Goal: Download file/media

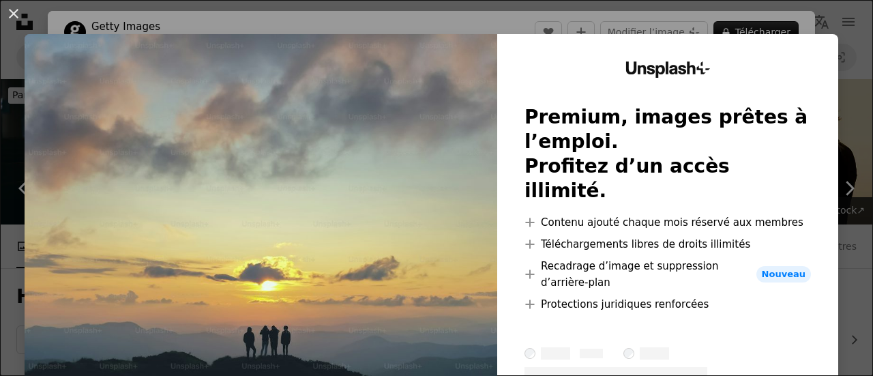
scroll to position [11169, 0]
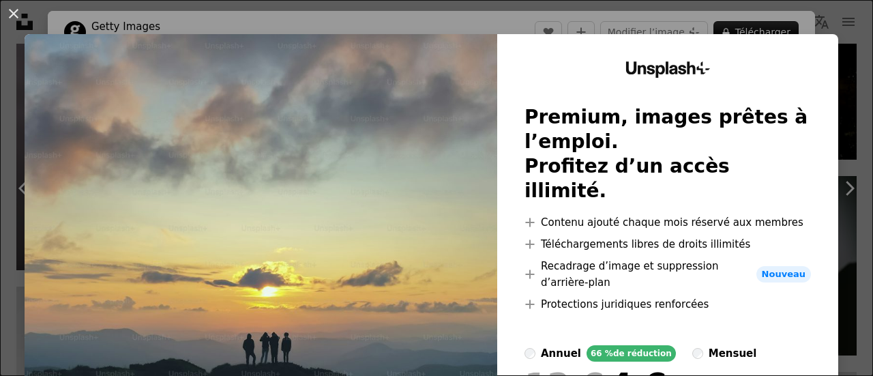
click at [366, 175] on img at bounding box center [261, 277] width 473 height 486
click at [17, 11] on button "An X shape" at bounding box center [13, 13] width 16 height 16
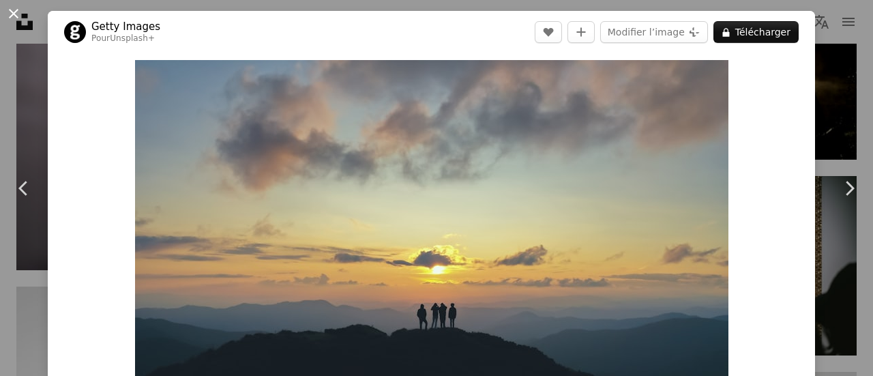
click at [12, 12] on button "An X shape" at bounding box center [13, 13] width 16 height 16
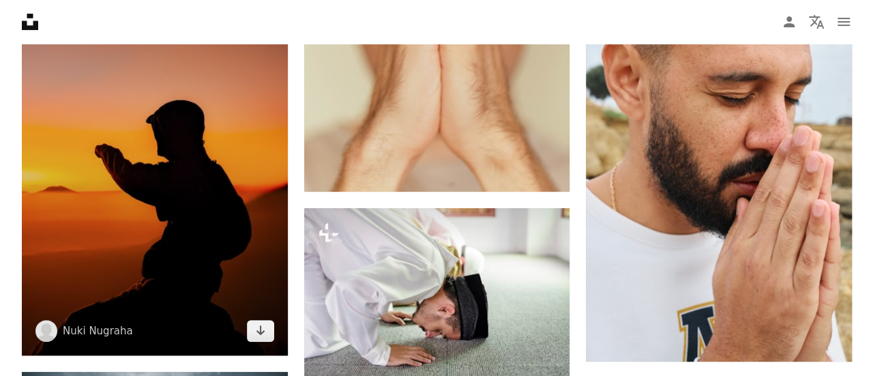
scroll to position [13080, 0]
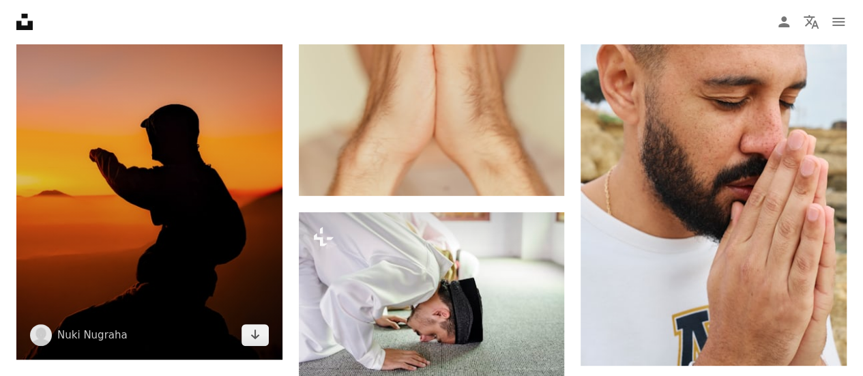
click at [182, 197] on img at bounding box center [149, 123] width 266 height 473
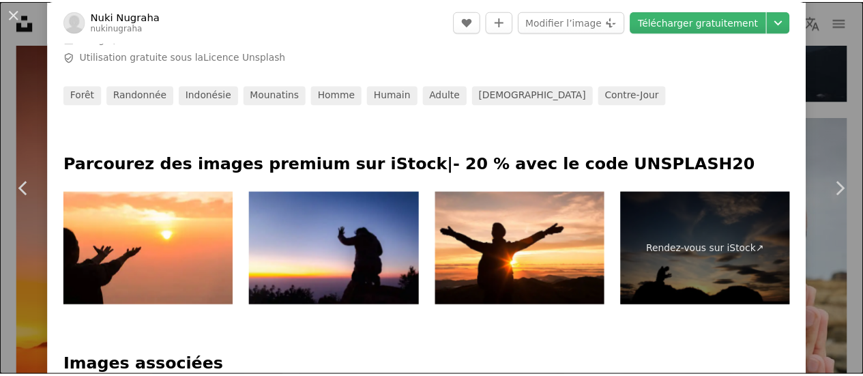
scroll to position [546, 0]
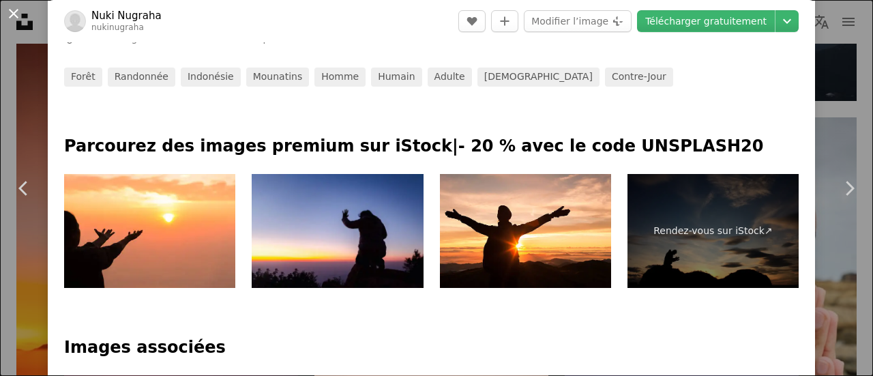
click at [17, 14] on button "An X shape" at bounding box center [13, 13] width 16 height 16
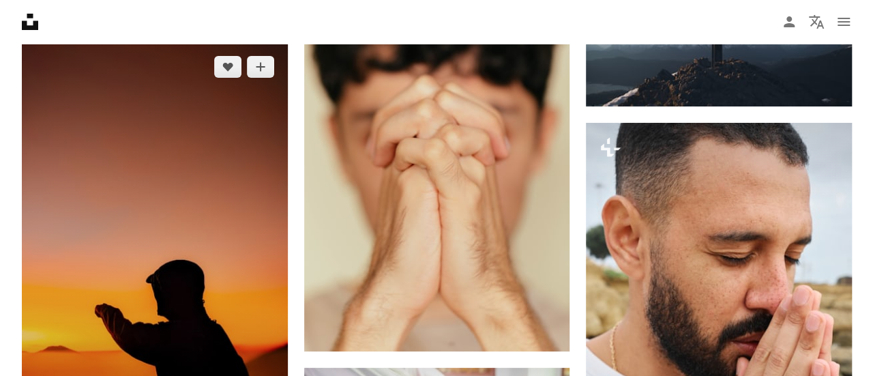
scroll to position [13011, 0]
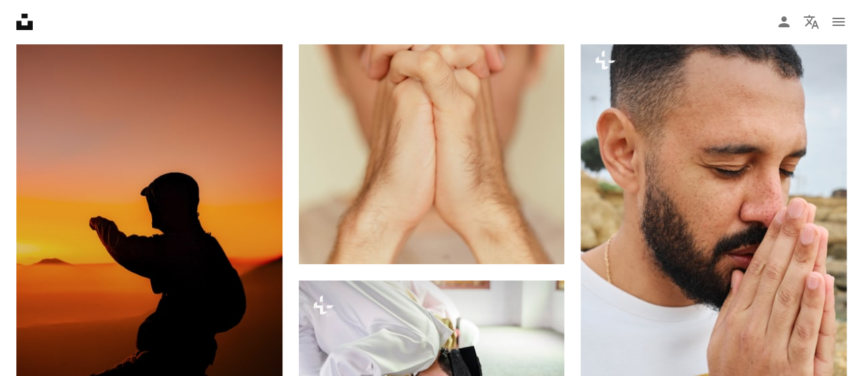
click at [172, 143] on img at bounding box center [149, 191] width 266 height 473
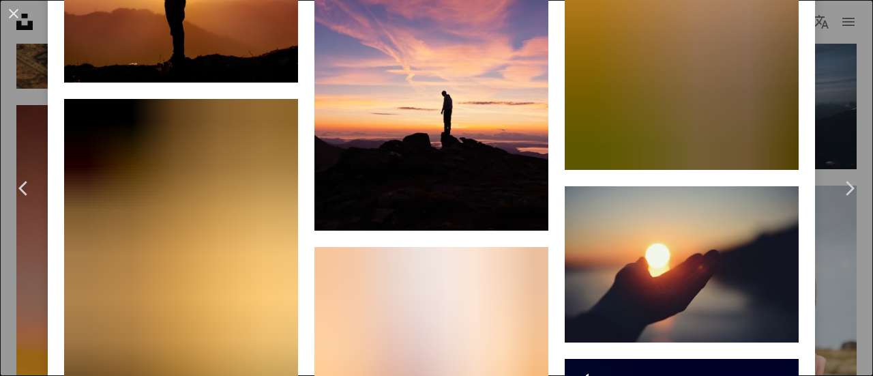
scroll to position [1706, 0]
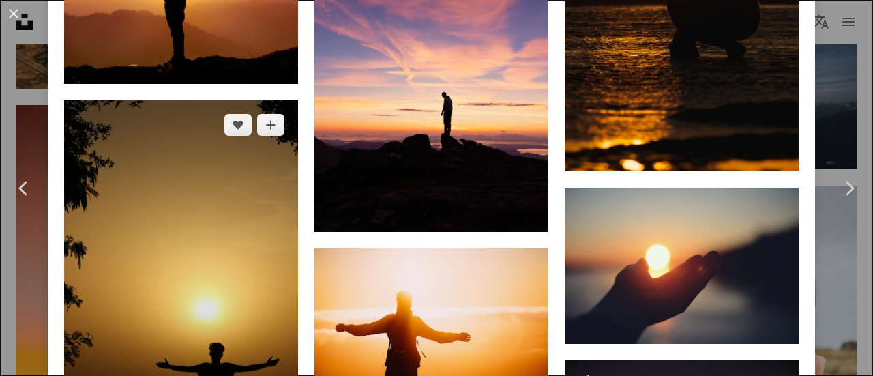
click at [212, 224] on img at bounding box center [181, 275] width 234 height 351
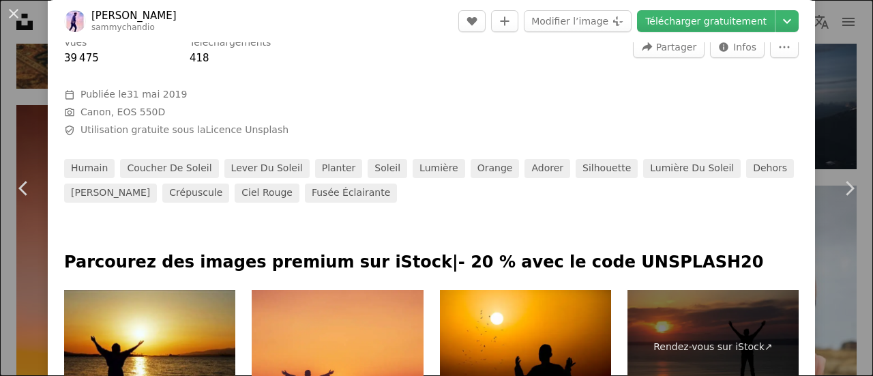
scroll to position [478, 0]
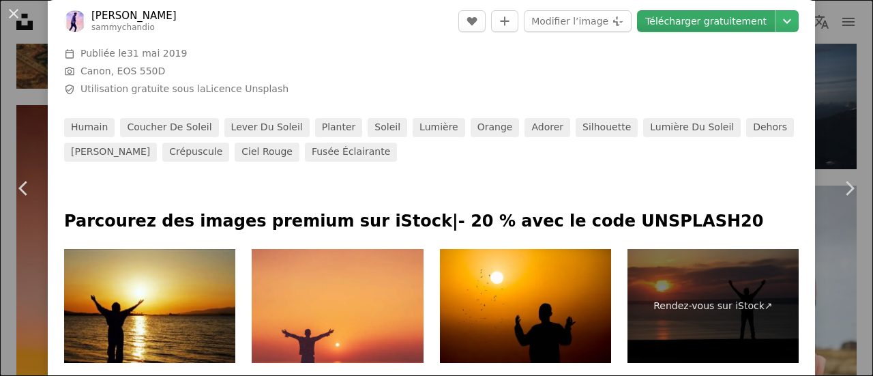
click at [708, 17] on link "Télécharger gratuitement" at bounding box center [706, 21] width 138 height 22
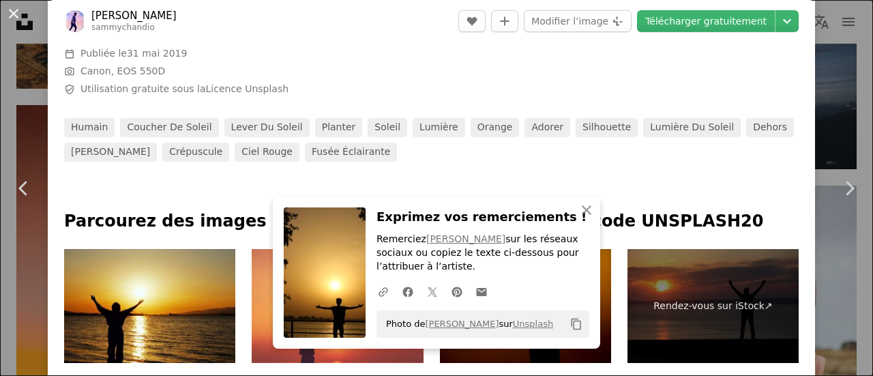
click at [14, 17] on button "An X shape" at bounding box center [13, 13] width 16 height 16
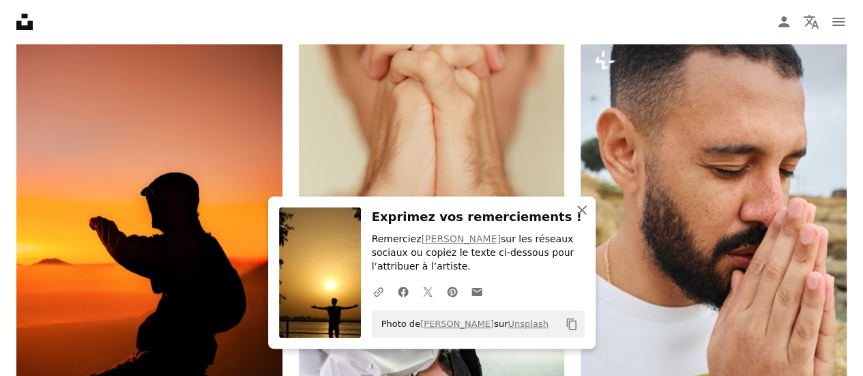
click at [580, 205] on icon "An X shape" at bounding box center [582, 210] width 16 height 16
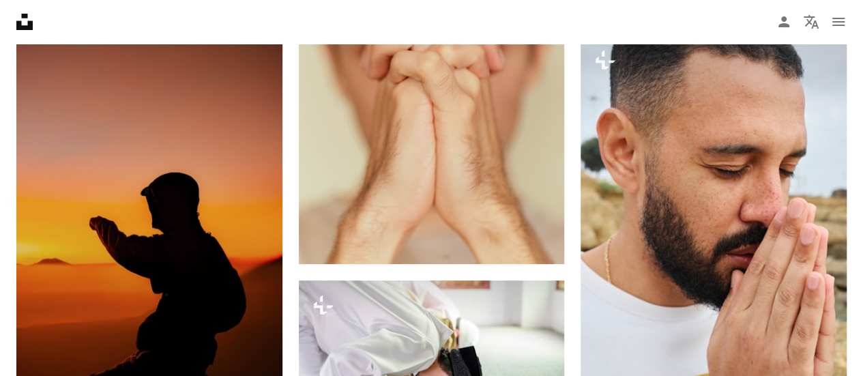
click at [246, 173] on img at bounding box center [149, 191] width 266 height 473
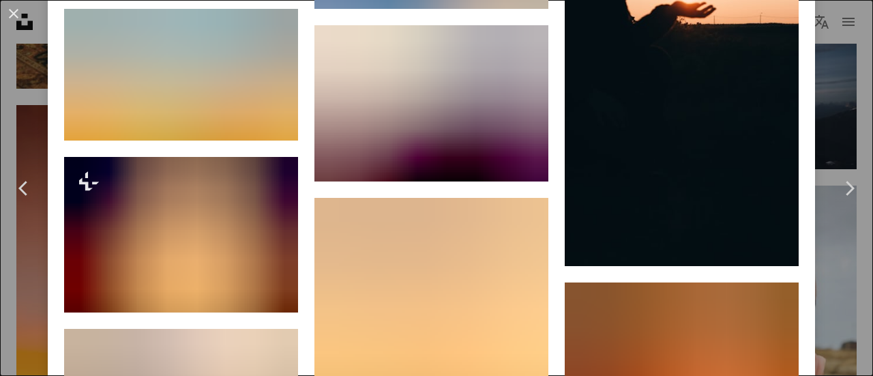
scroll to position [3548, 0]
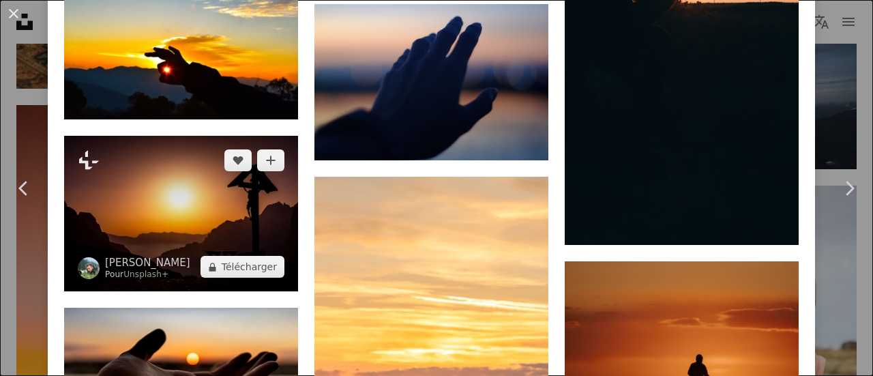
click at [251, 175] on img at bounding box center [181, 214] width 234 height 156
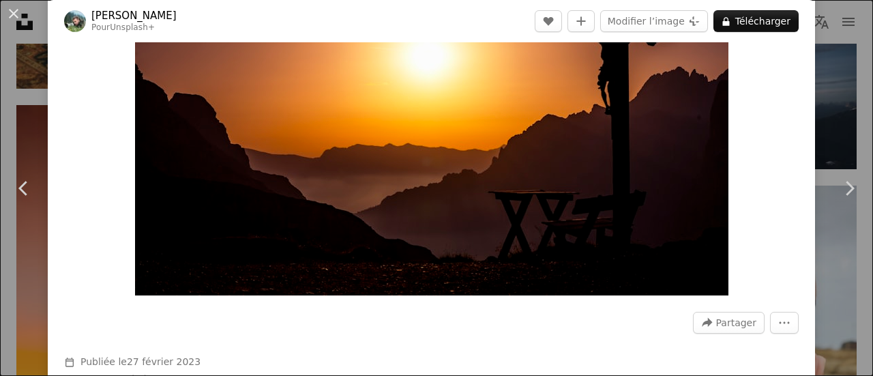
scroll to position [273, 0]
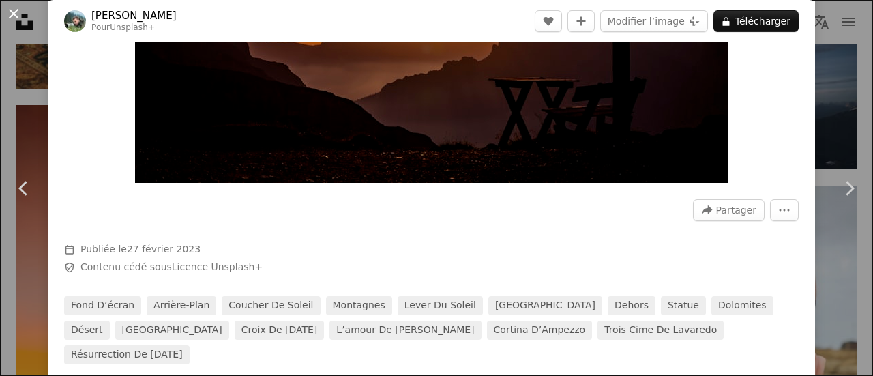
click at [20, 11] on button "An X shape" at bounding box center [13, 13] width 16 height 16
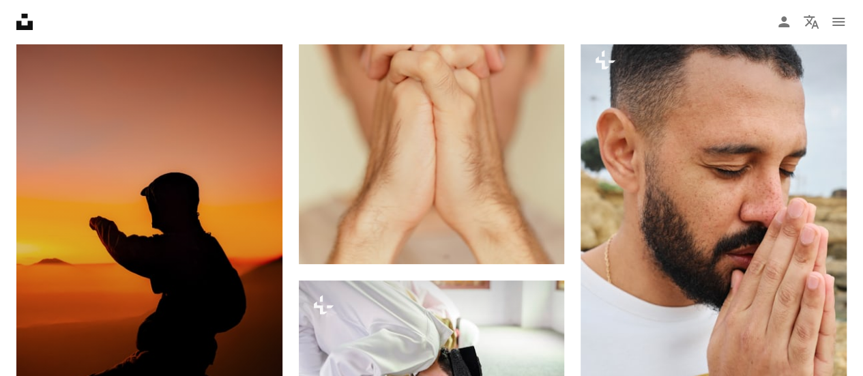
click at [212, 199] on img at bounding box center [149, 191] width 266 height 473
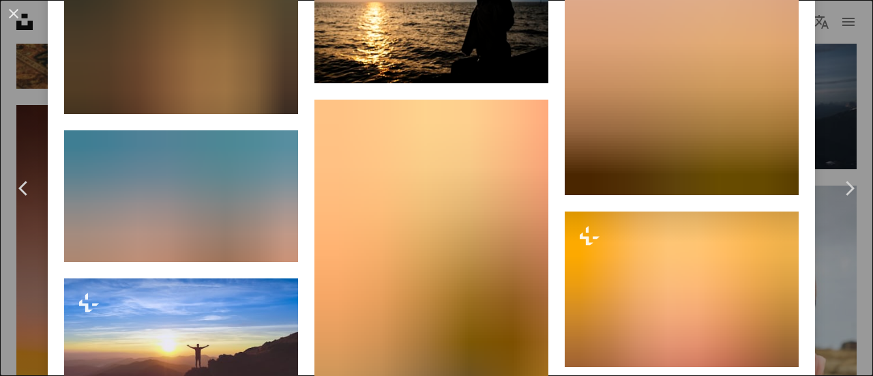
scroll to position [5391, 0]
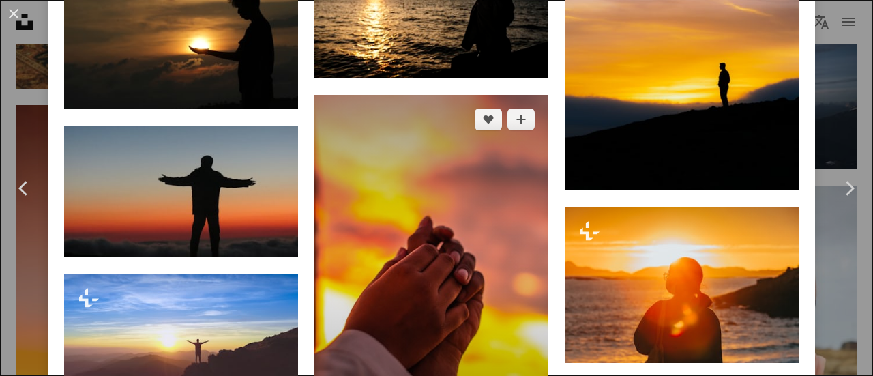
click at [438, 220] on img at bounding box center [432, 270] width 234 height 351
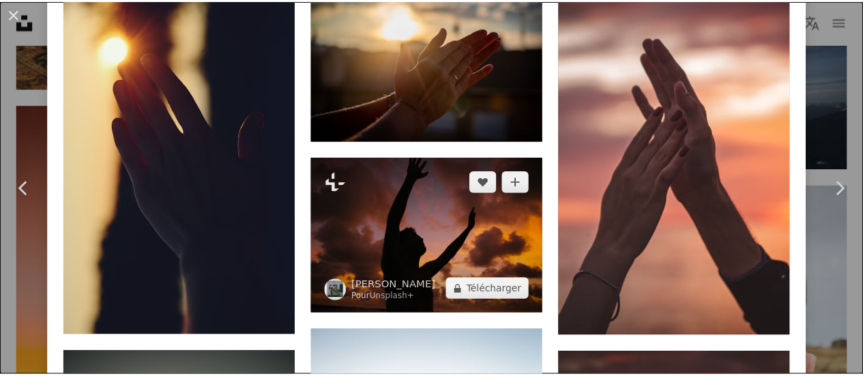
scroll to position [955, 0]
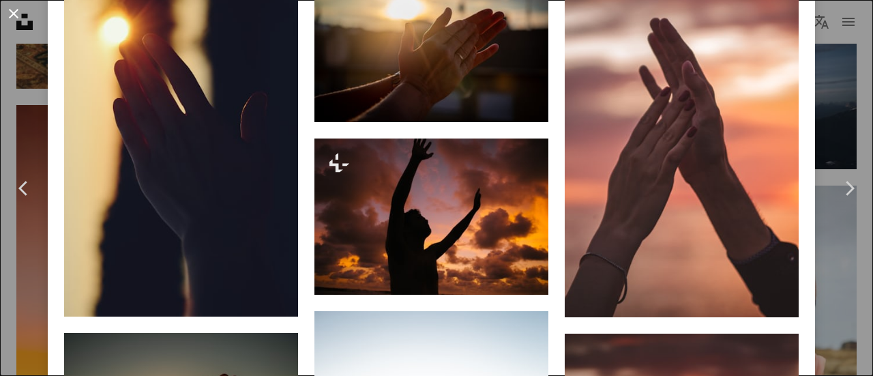
click at [16, 13] on button "An X shape" at bounding box center [13, 13] width 16 height 16
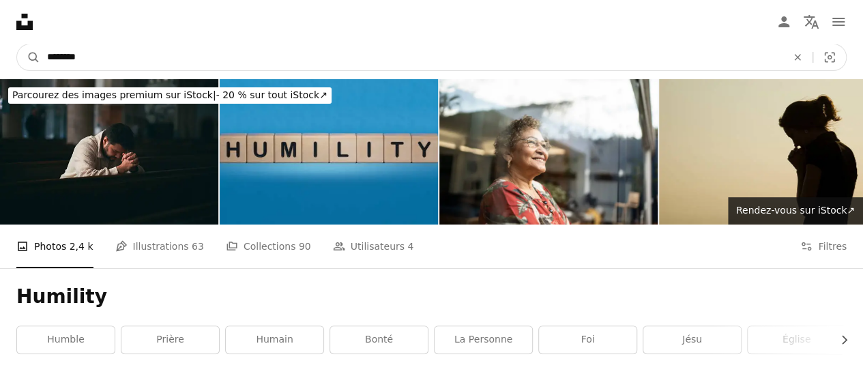
drag, startPoint x: 237, startPoint y: 62, endPoint x: 0, endPoint y: 84, distance: 238.5
type input "**********"
click at [17, 44] on button "A magnifying glass" at bounding box center [28, 57] width 23 height 26
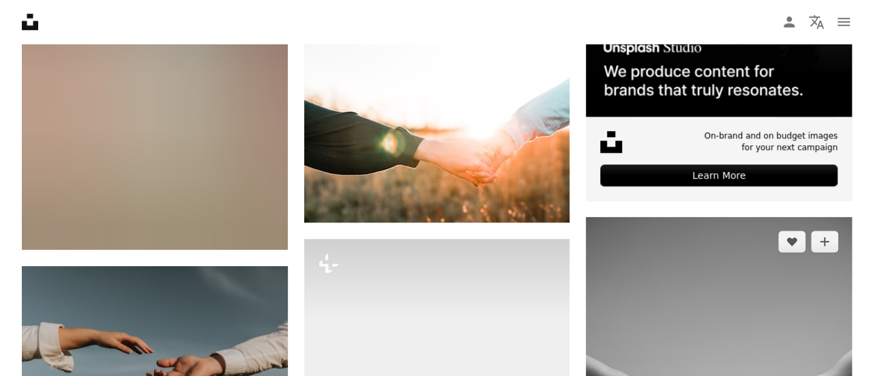
scroll to position [546, 0]
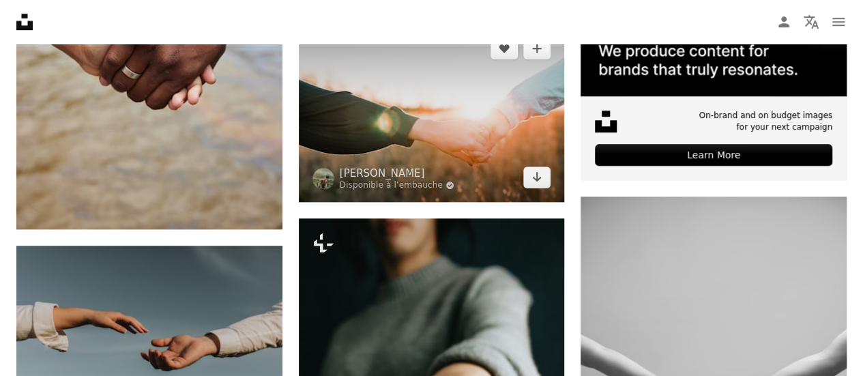
click at [502, 148] on img at bounding box center [432, 112] width 266 height 177
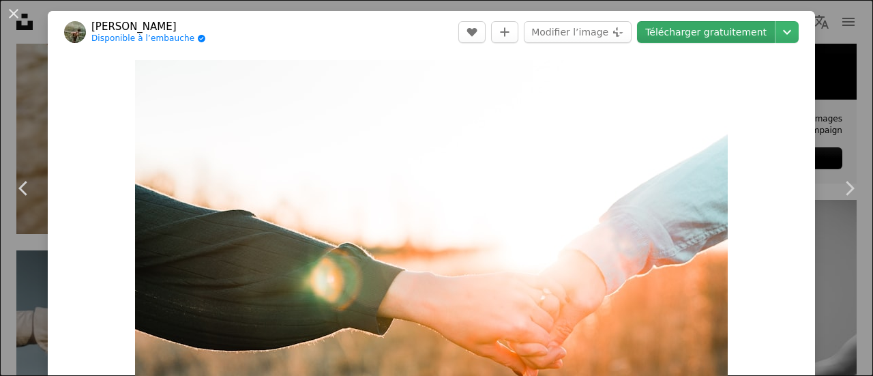
click at [721, 35] on link "Télécharger gratuitement" at bounding box center [706, 32] width 138 height 22
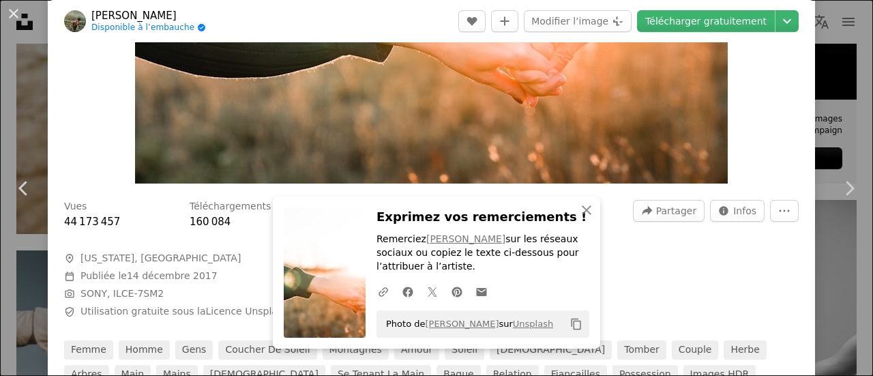
scroll to position [546, 0]
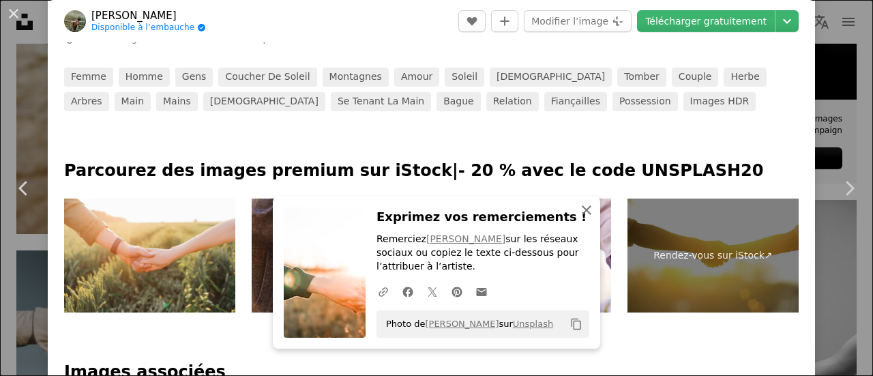
click at [587, 212] on icon "An X shape" at bounding box center [587, 210] width 16 height 16
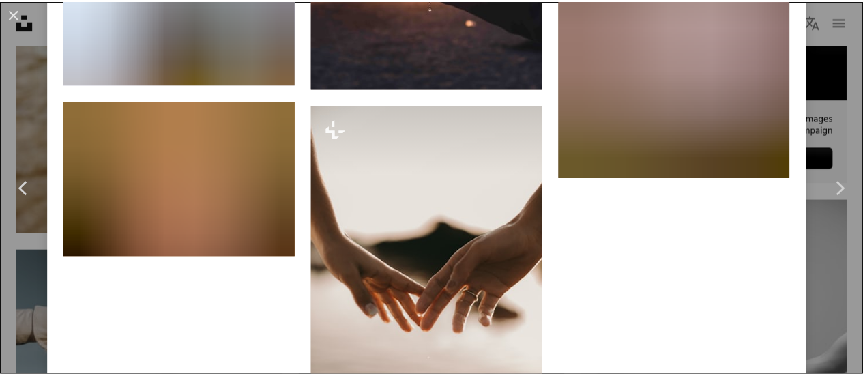
scroll to position [2525, 0]
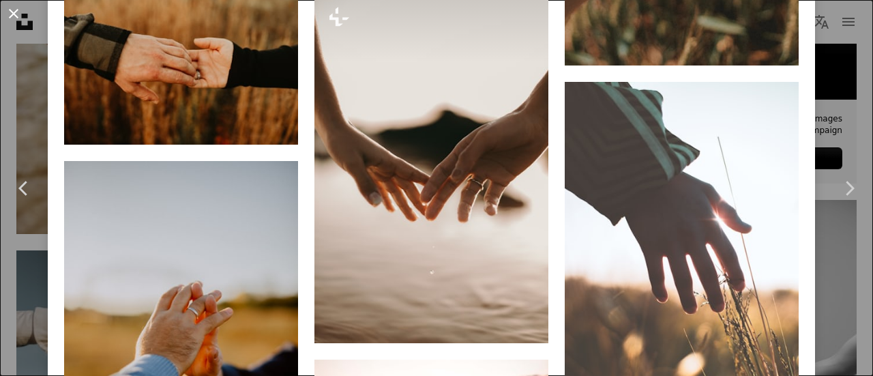
click at [18, 16] on button "An X shape" at bounding box center [13, 13] width 16 height 16
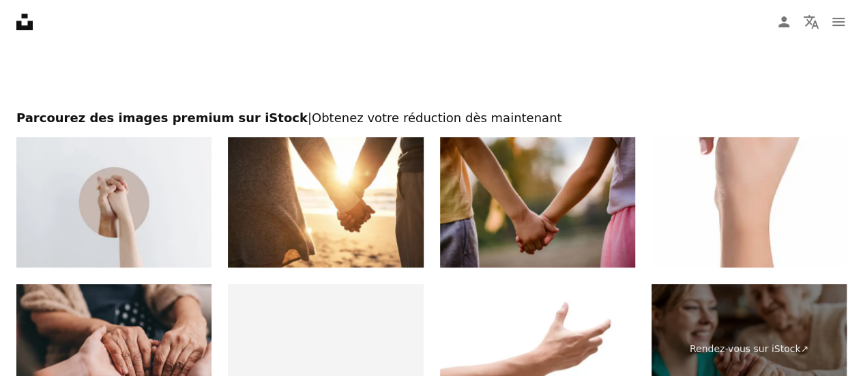
scroll to position [2934, 0]
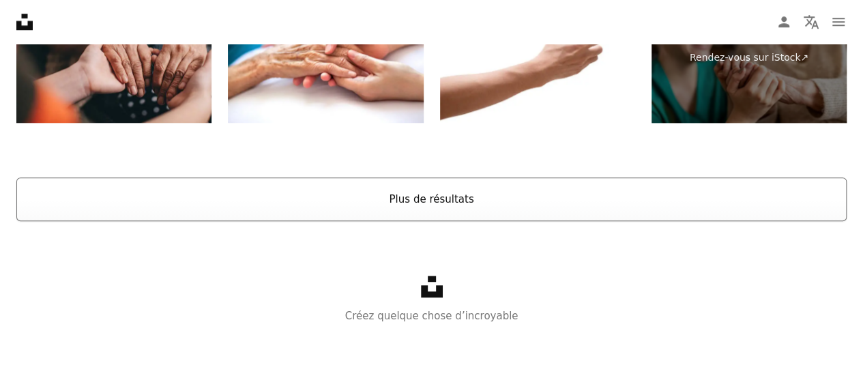
click at [425, 188] on button "Plus de résultats" at bounding box center [431, 199] width 830 height 44
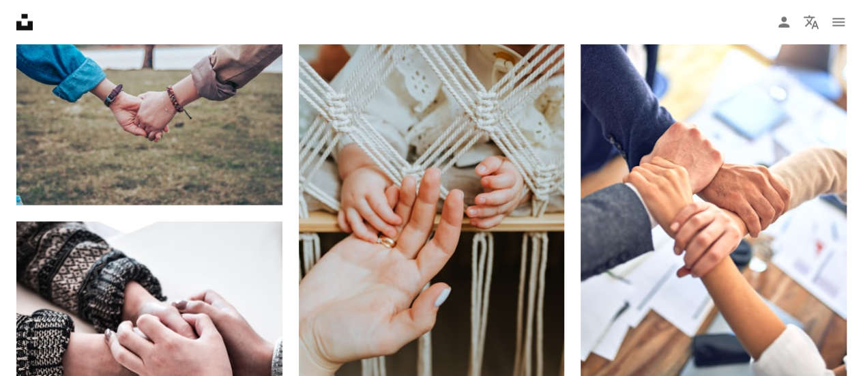
scroll to position [0, 0]
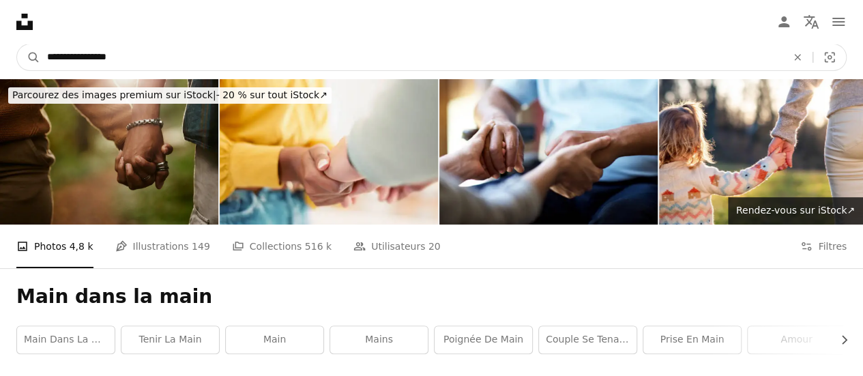
drag, startPoint x: 194, startPoint y: 66, endPoint x: 0, endPoint y: 121, distance: 202.0
type input "*******"
click at [17, 44] on button "A magnifying glass" at bounding box center [28, 57] width 23 height 26
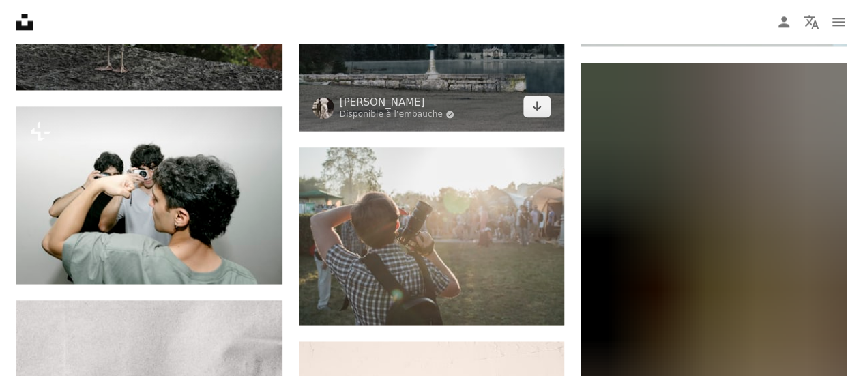
scroll to position [887, 0]
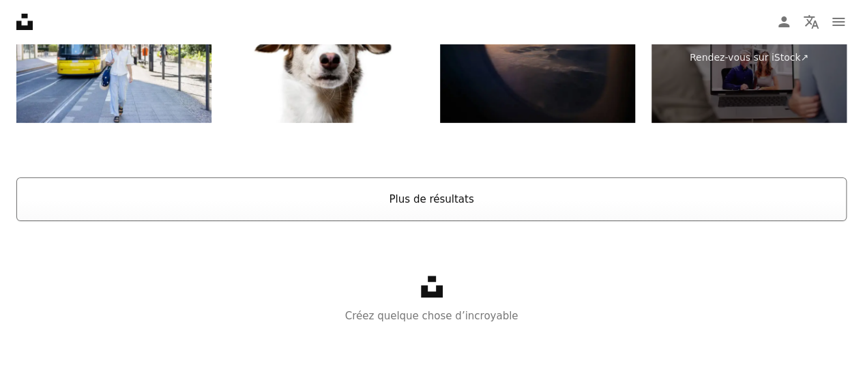
click at [378, 189] on button "Plus de résultats" at bounding box center [431, 199] width 830 height 44
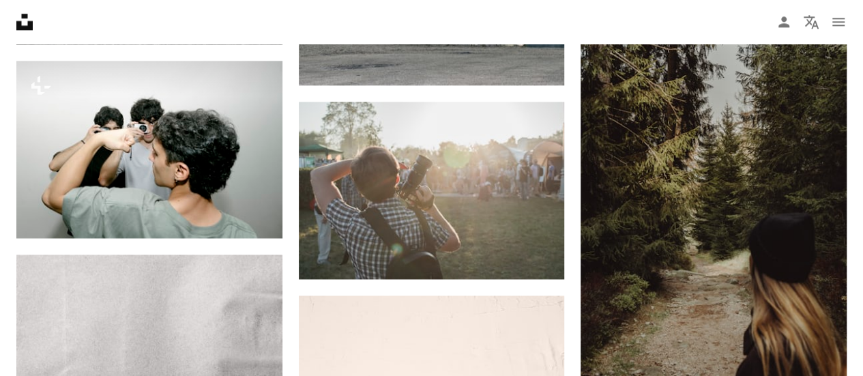
scroll to position [0, 0]
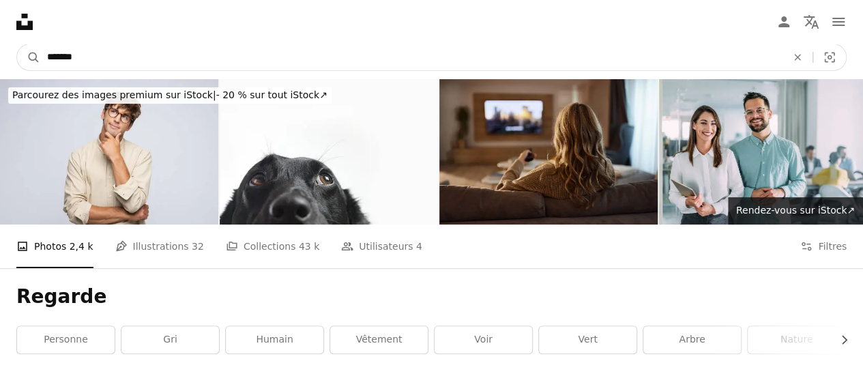
drag, startPoint x: 105, startPoint y: 48, endPoint x: 0, endPoint y: 70, distance: 107.3
click at [0, 70] on nav "A magnifying glass ******* An X shape Visual search Filters Abonnez-vous à Unsp…" at bounding box center [431, 57] width 863 height 44
type input "**********"
click button "A magnifying glass" at bounding box center [28, 57] width 23 height 26
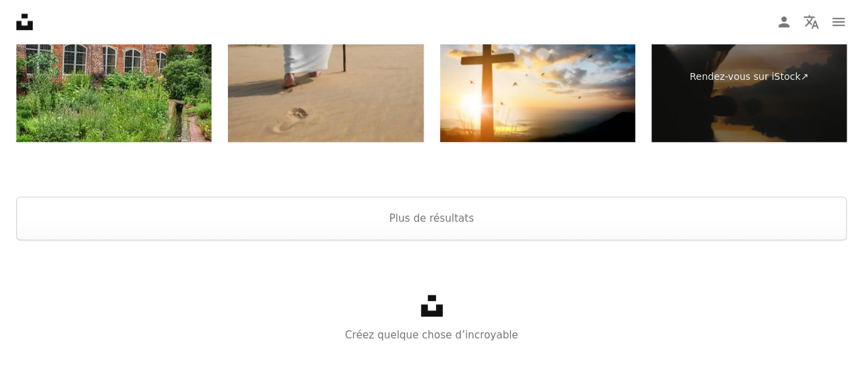
scroll to position [3144, 0]
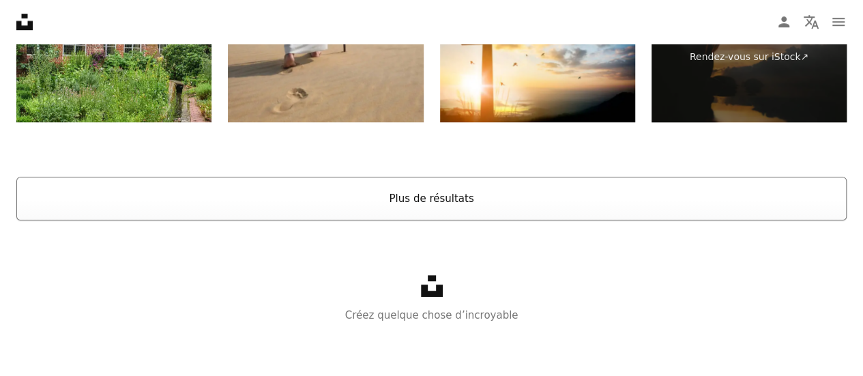
click at [478, 196] on button "Plus de résultats" at bounding box center [431, 199] width 830 height 44
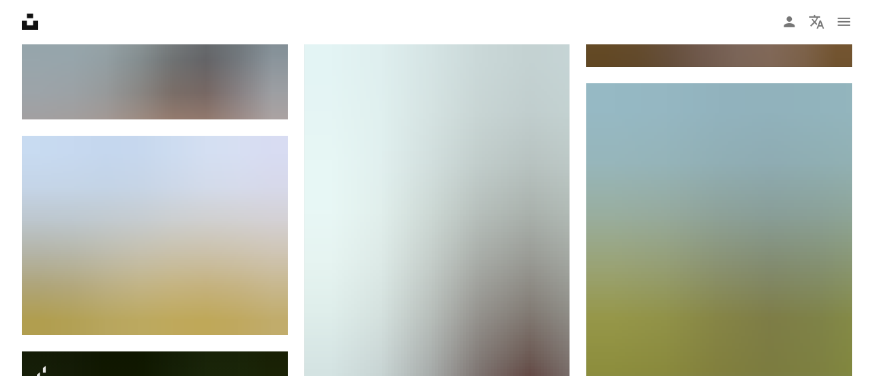
scroll to position [4919, 0]
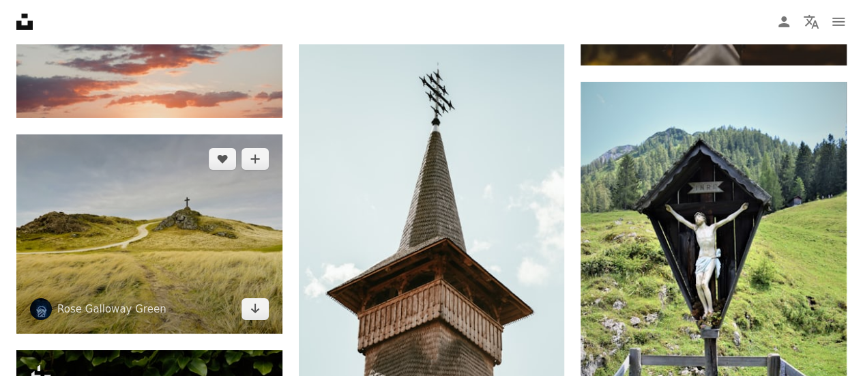
click at [186, 244] on img at bounding box center [149, 233] width 266 height 199
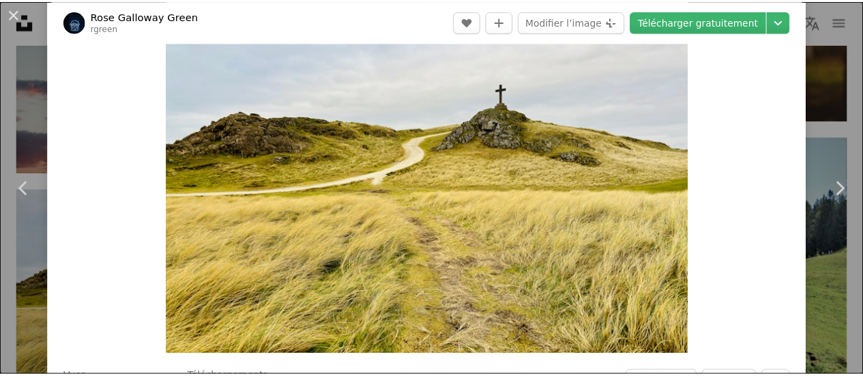
scroll to position [136, 0]
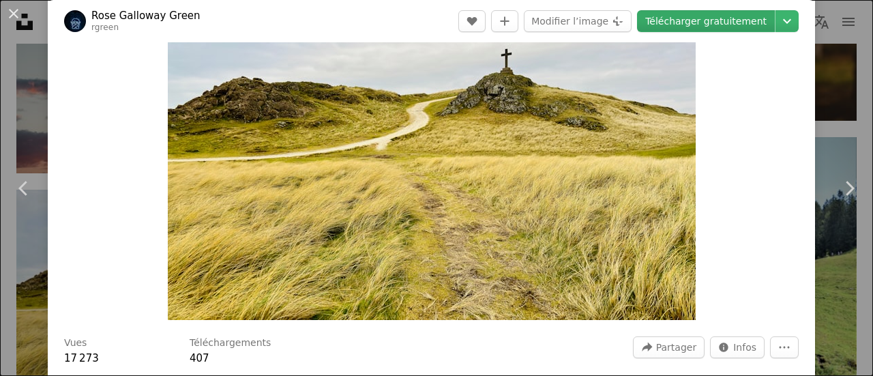
click at [708, 19] on link "Télécharger gratuitement" at bounding box center [706, 21] width 138 height 22
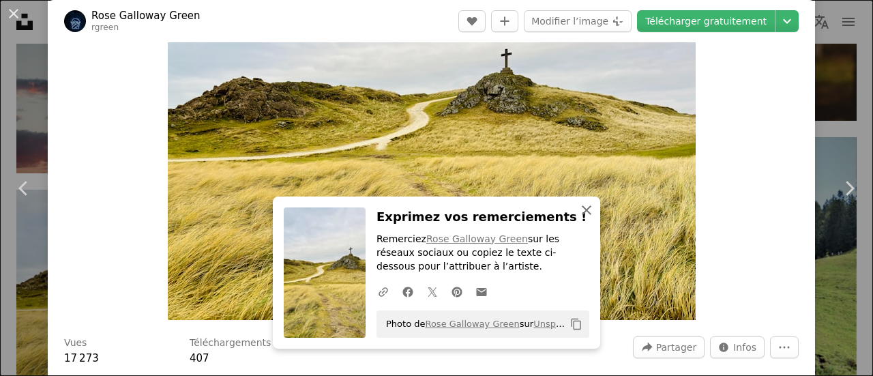
click at [587, 212] on icon "An X shape" at bounding box center [587, 210] width 16 height 16
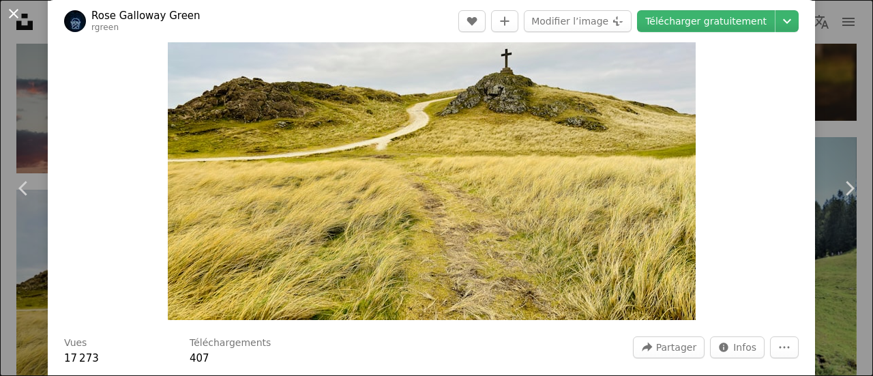
click at [14, 10] on button "An X shape" at bounding box center [13, 13] width 16 height 16
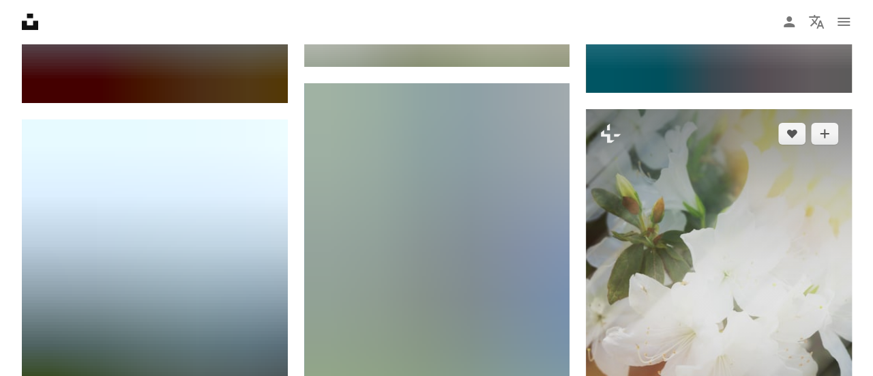
scroll to position [7648, 0]
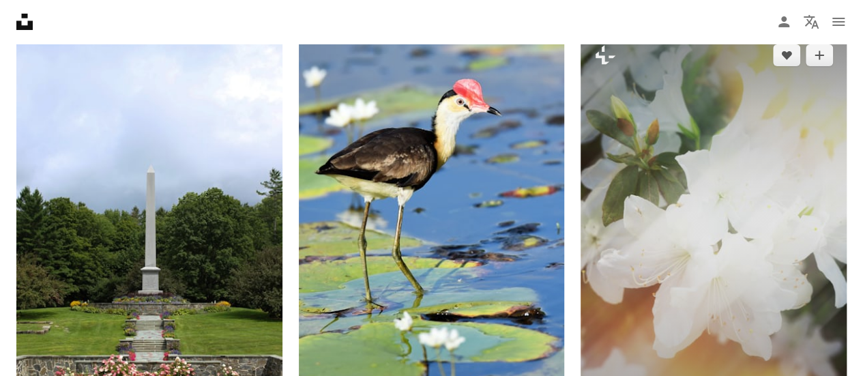
click at [715, 218] on img at bounding box center [714, 230] width 266 height 399
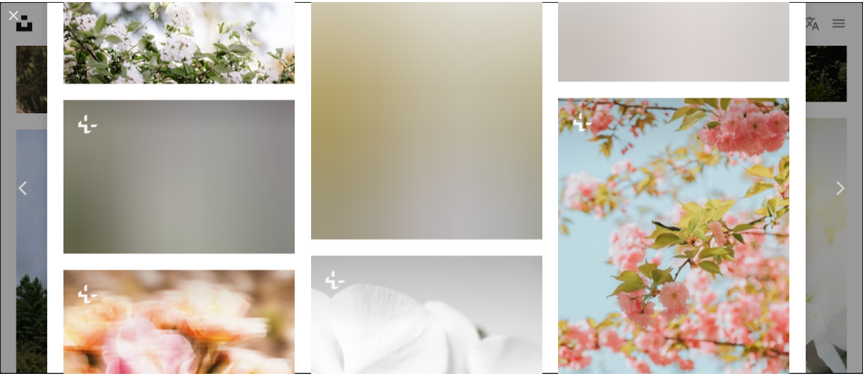
scroll to position [3275, 0]
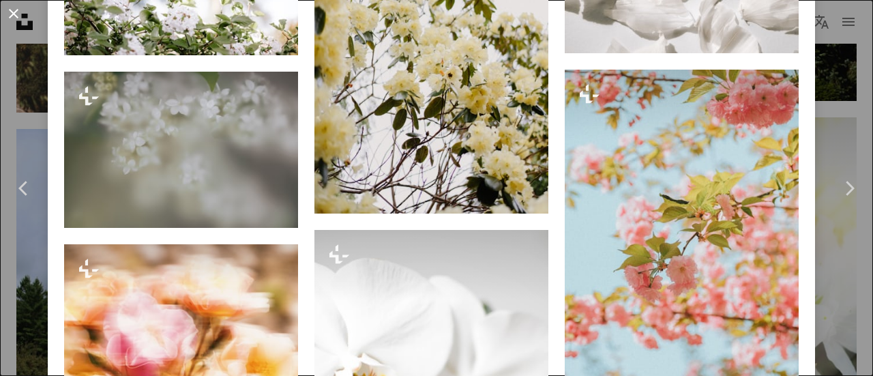
click at [20, 14] on button "An X shape" at bounding box center [13, 13] width 16 height 16
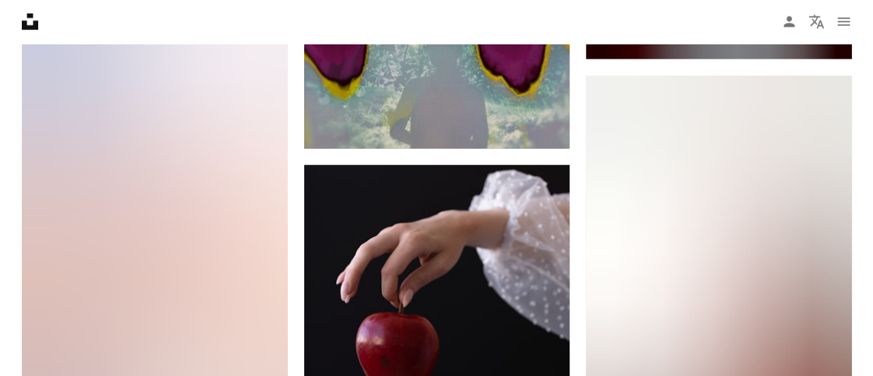
scroll to position [12015, 0]
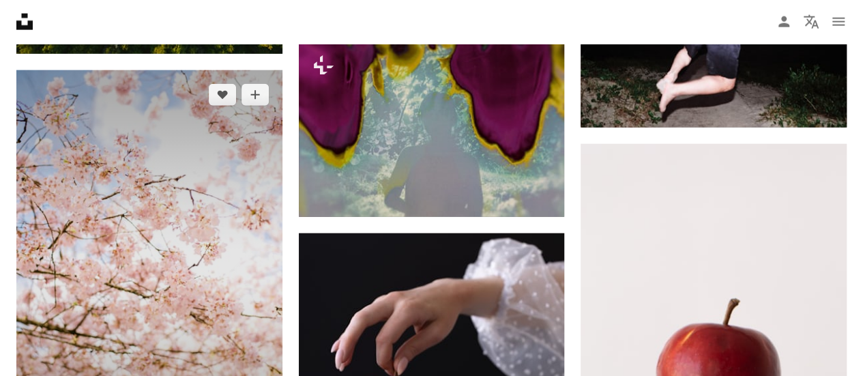
click at [142, 182] on img at bounding box center [149, 269] width 266 height 399
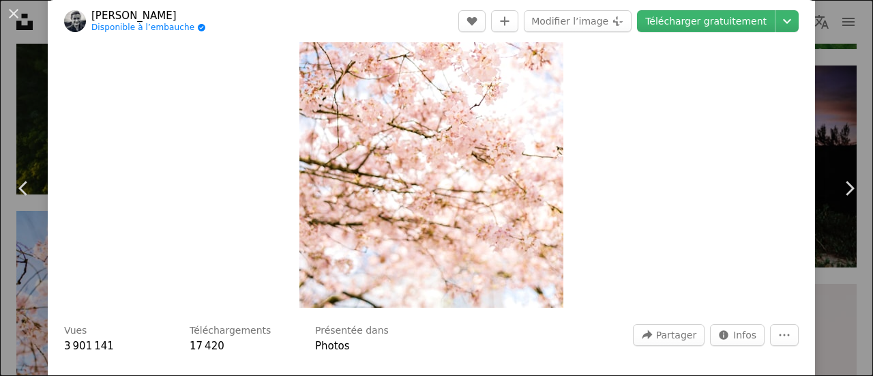
scroll to position [136, 0]
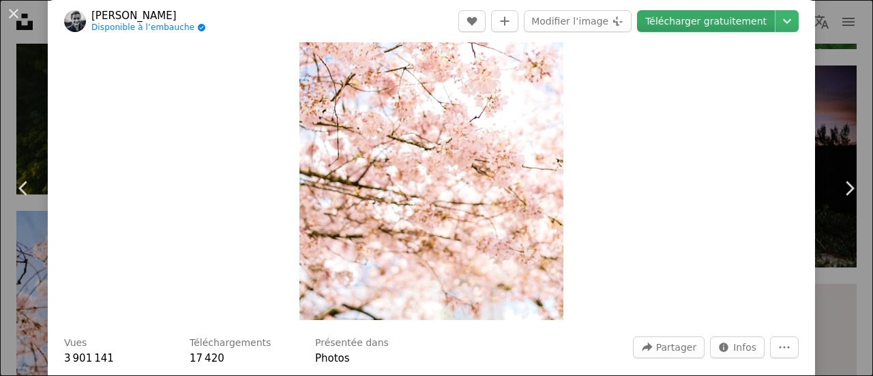
click at [714, 13] on link "Télécharger gratuitement" at bounding box center [706, 21] width 138 height 22
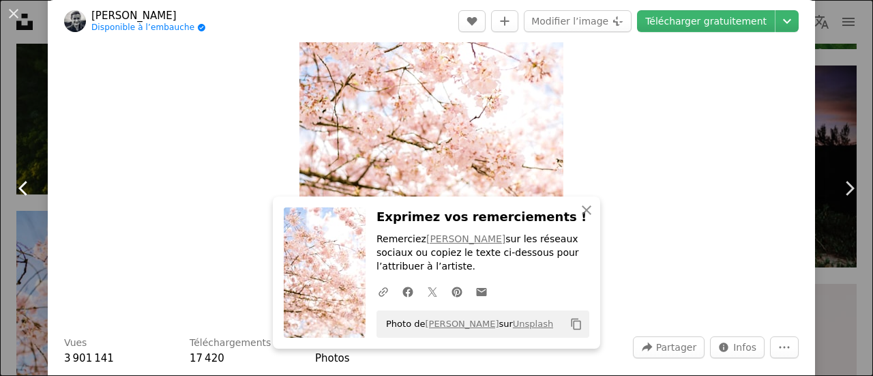
click at [3, 152] on link "Chevron left" at bounding box center [24, 188] width 48 height 131
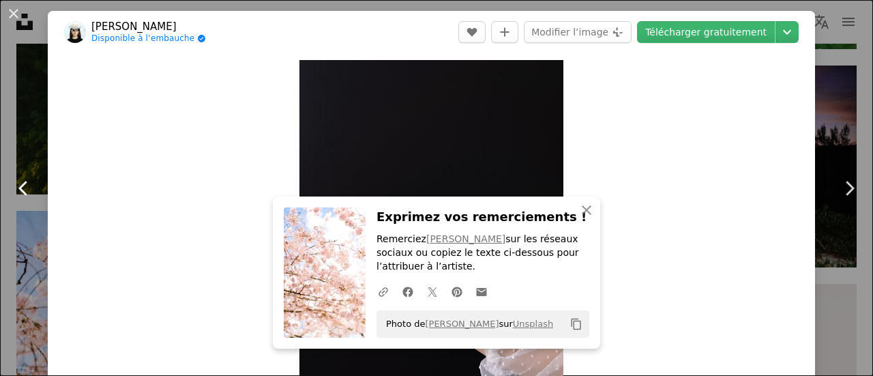
click at [29, 144] on link "Chevron left" at bounding box center [24, 188] width 48 height 131
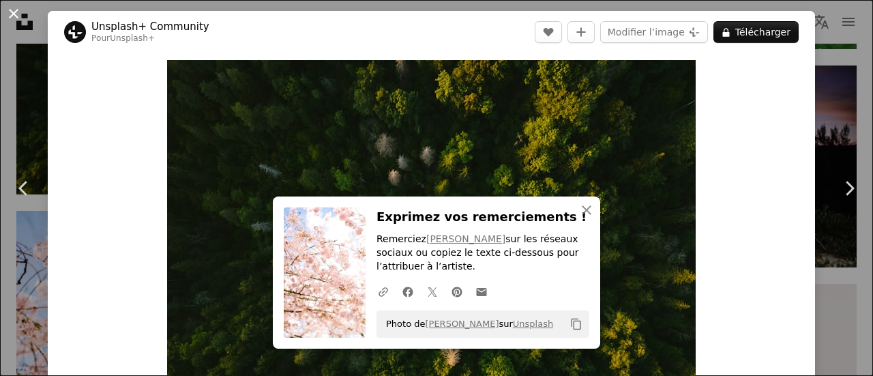
click at [18, 14] on button "An X shape" at bounding box center [13, 13] width 16 height 16
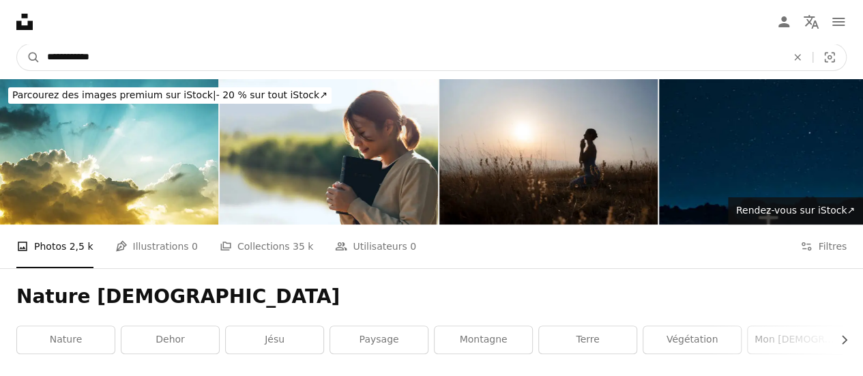
drag, startPoint x: 242, startPoint y: 66, endPoint x: 0, endPoint y: 108, distance: 245.2
type input "*********"
click at [17, 44] on button "A magnifying glass" at bounding box center [28, 57] width 23 height 26
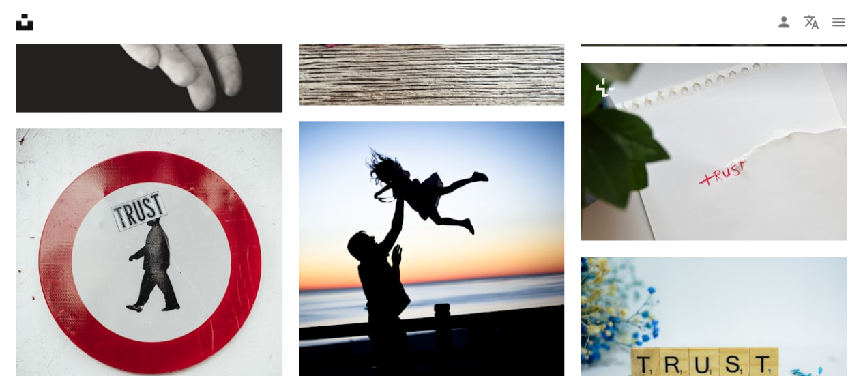
scroll to position [955, 0]
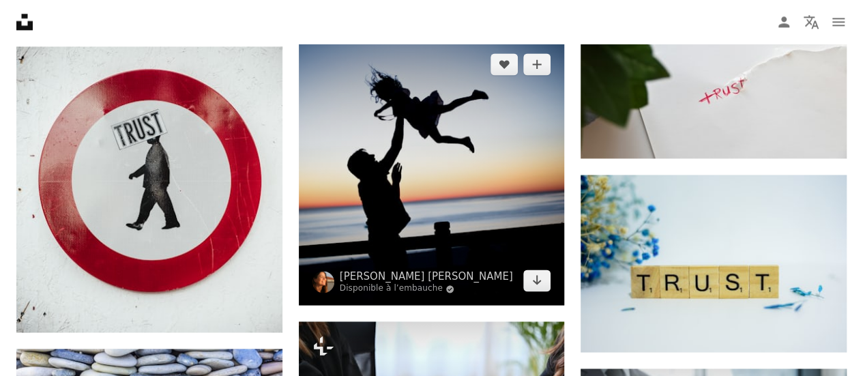
click at [475, 201] on img at bounding box center [432, 173] width 266 height 266
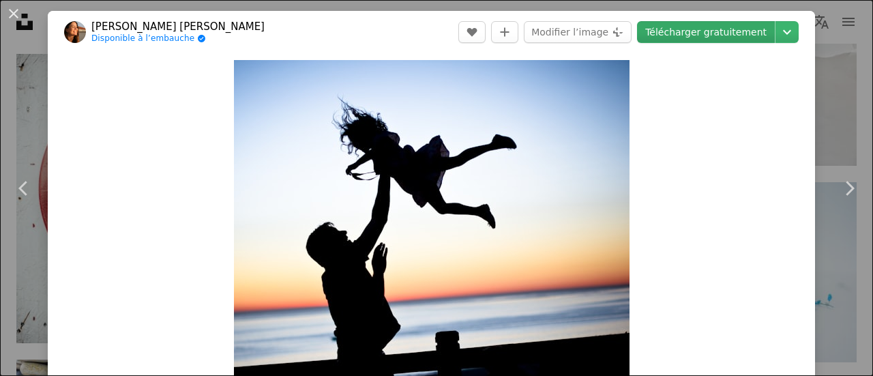
click at [713, 27] on link "Télécharger gratuitement" at bounding box center [706, 32] width 138 height 22
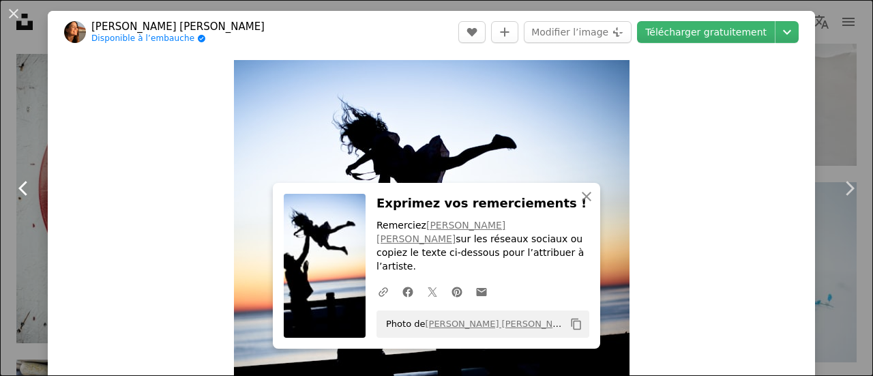
click at [15, 130] on link "Chevron left" at bounding box center [24, 188] width 48 height 131
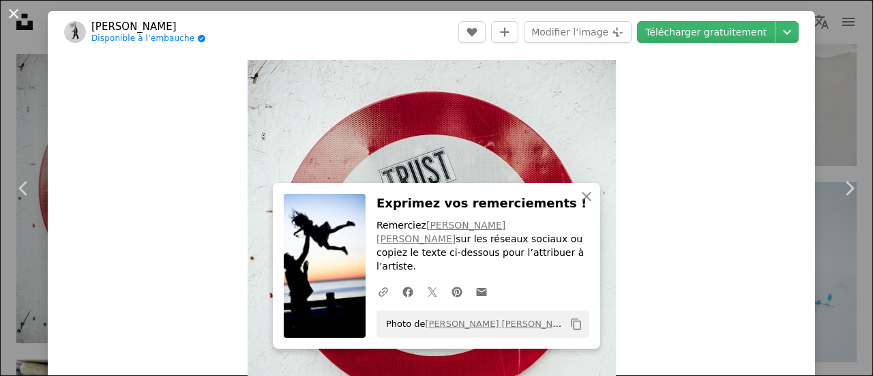
click at [17, 12] on button "An X shape" at bounding box center [13, 13] width 16 height 16
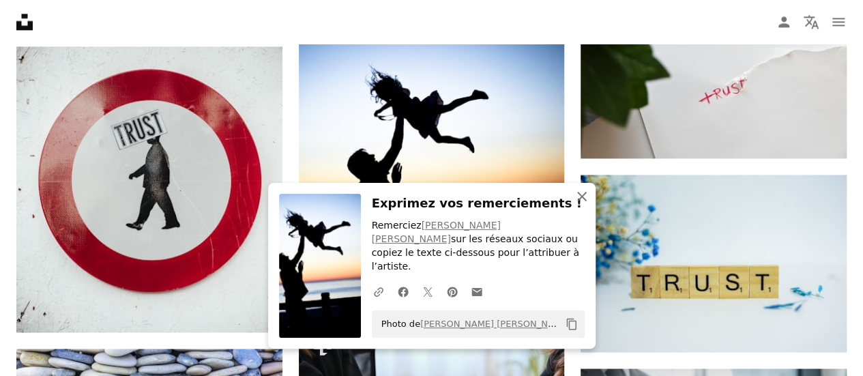
click at [587, 202] on icon "An X shape" at bounding box center [582, 196] width 16 height 16
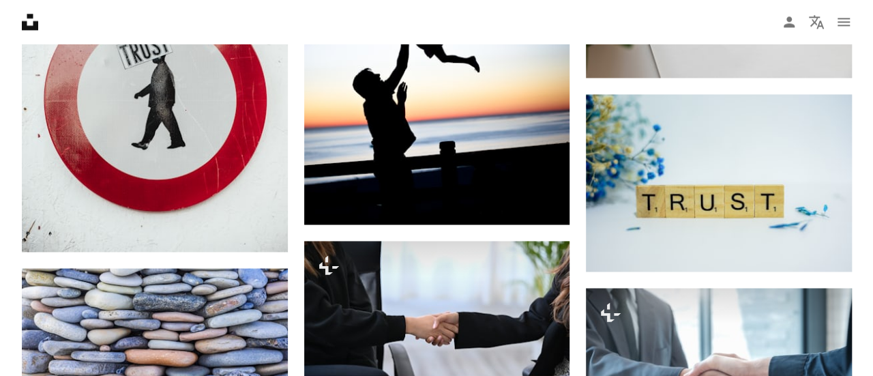
scroll to position [1092, 0]
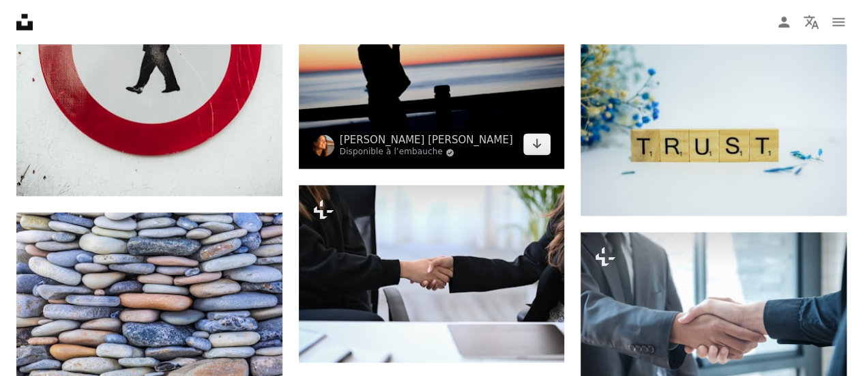
click at [479, 112] on img at bounding box center [432, 36] width 266 height 266
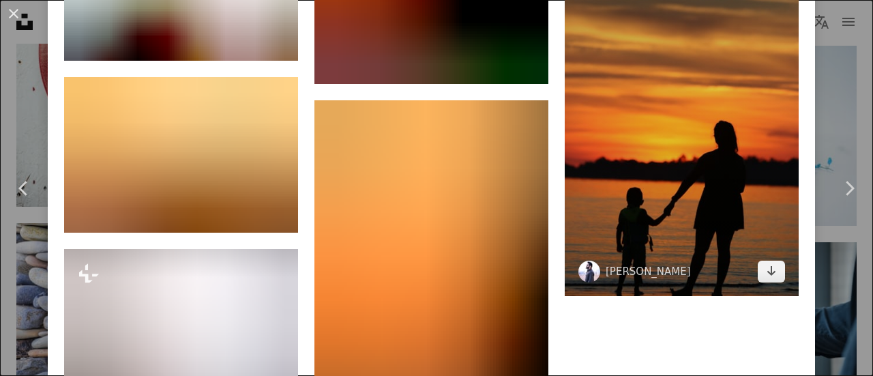
scroll to position [2184, 0]
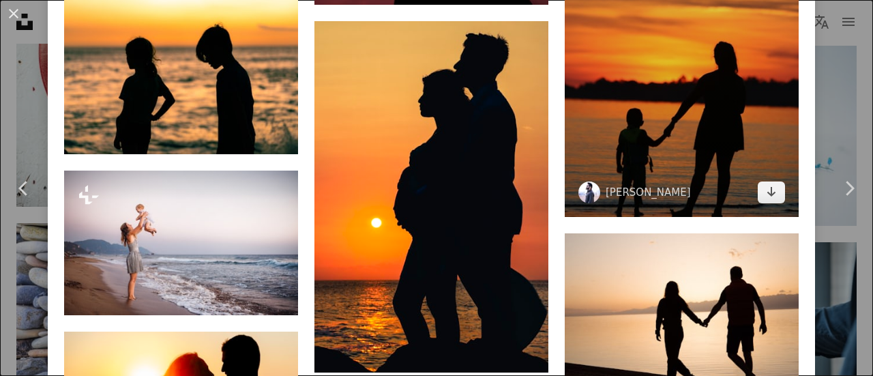
click at [655, 122] on img at bounding box center [682, 41] width 234 height 351
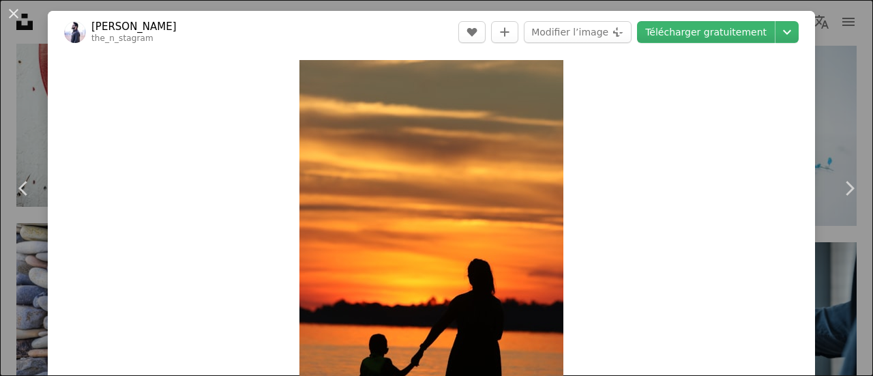
click at [688, 20] on header "[PERSON_NAME] the_n_stagram A heart A plus sign Modifier l’image Plus sign for …" at bounding box center [432, 32] width 768 height 42
click at [684, 31] on link "Télécharger gratuitement" at bounding box center [706, 32] width 138 height 22
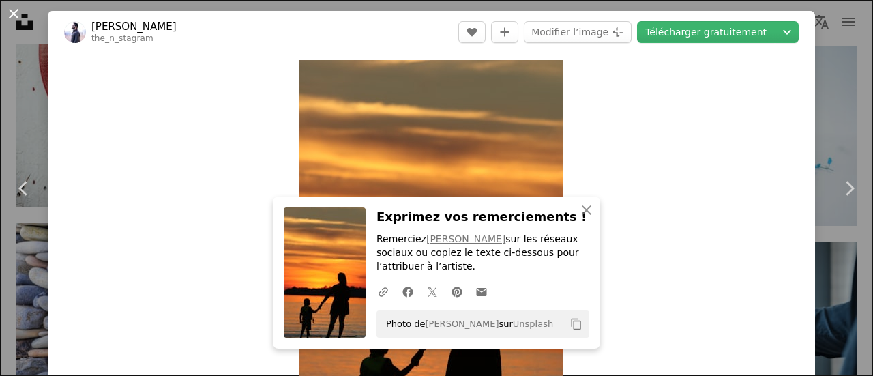
click at [11, 9] on button "An X shape" at bounding box center [13, 13] width 16 height 16
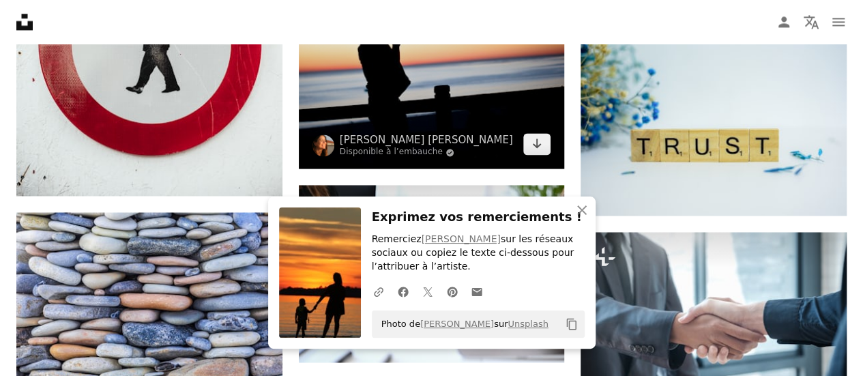
click at [388, 96] on img at bounding box center [432, 36] width 266 height 266
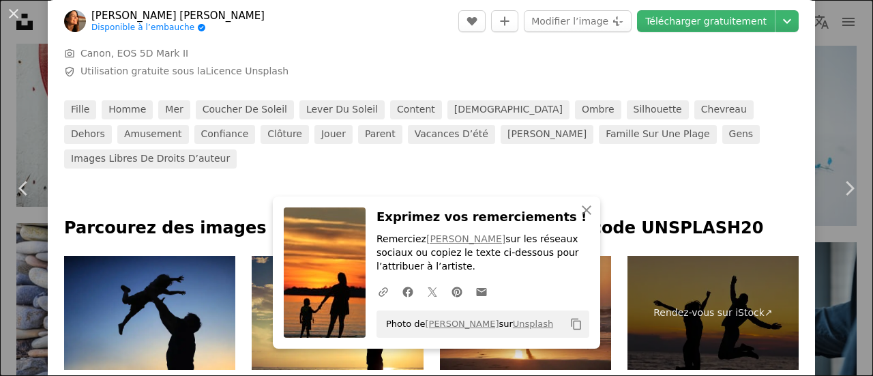
scroll to position [682, 0]
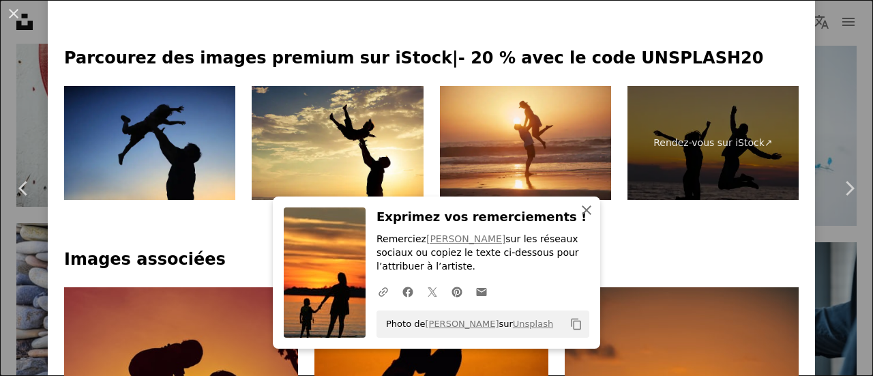
click at [583, 212] on icon "button" at bounding box center [587, 210] width 10 height 10
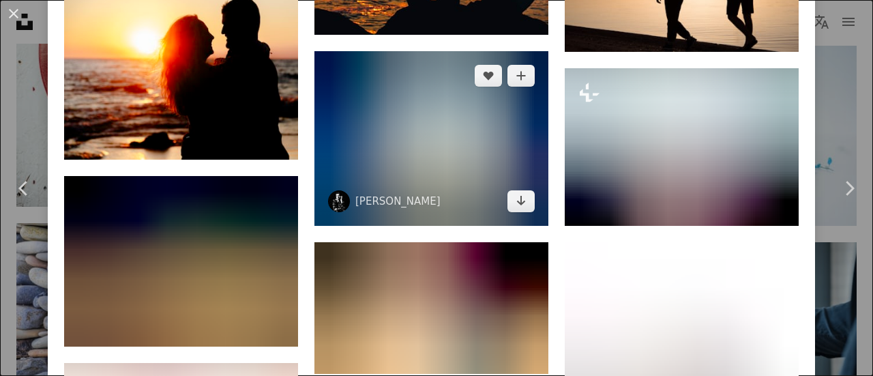
scroll to position [2525, 0]
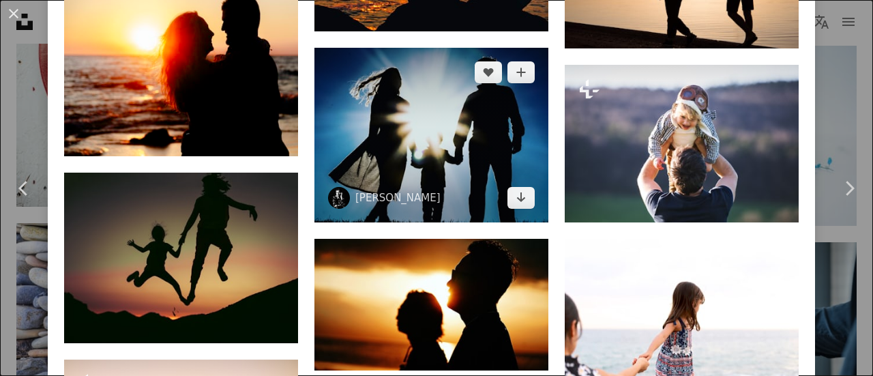
click at [497, 138] on img at bounding box center [432, 135] width 234 height 175
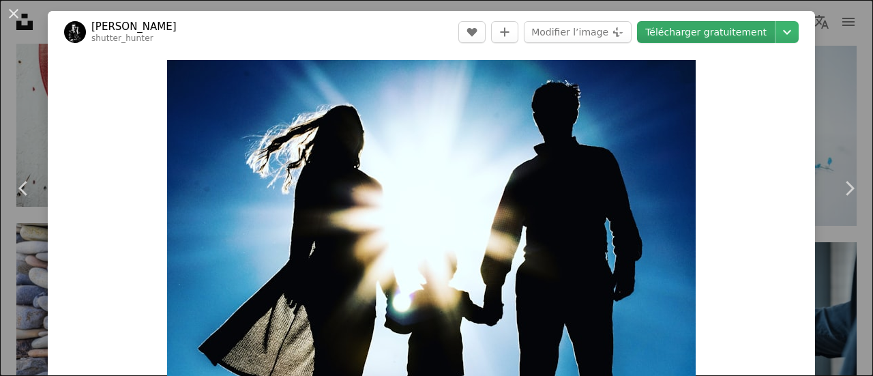
click at [712, 39] on link "Télécharger gratuitement" at bounding box center [706, 32] width 138 height 22
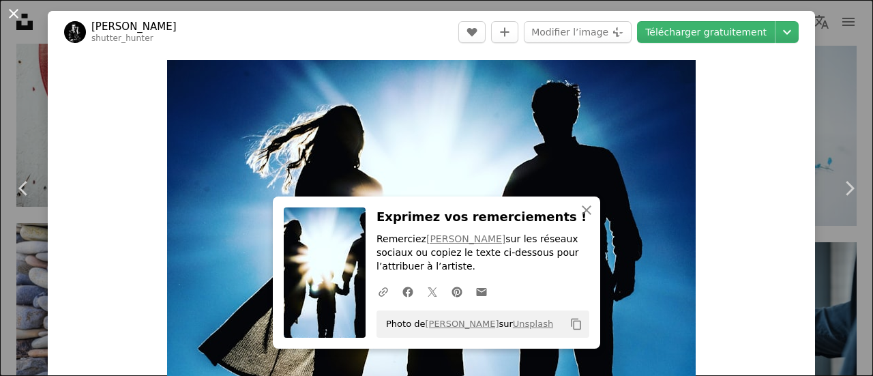
click at [12, 7] on button "An X shape" at bounding box center [13, 13] width 16 height 16
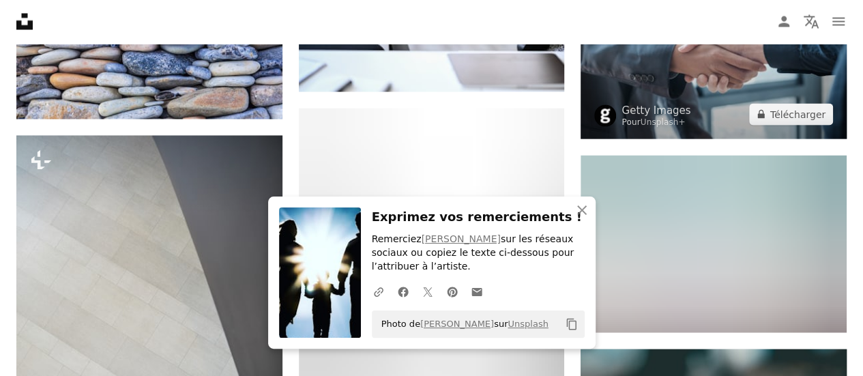
scroll to position [1365, 0]
